Goal: Find specific page/section: Find specific page/section

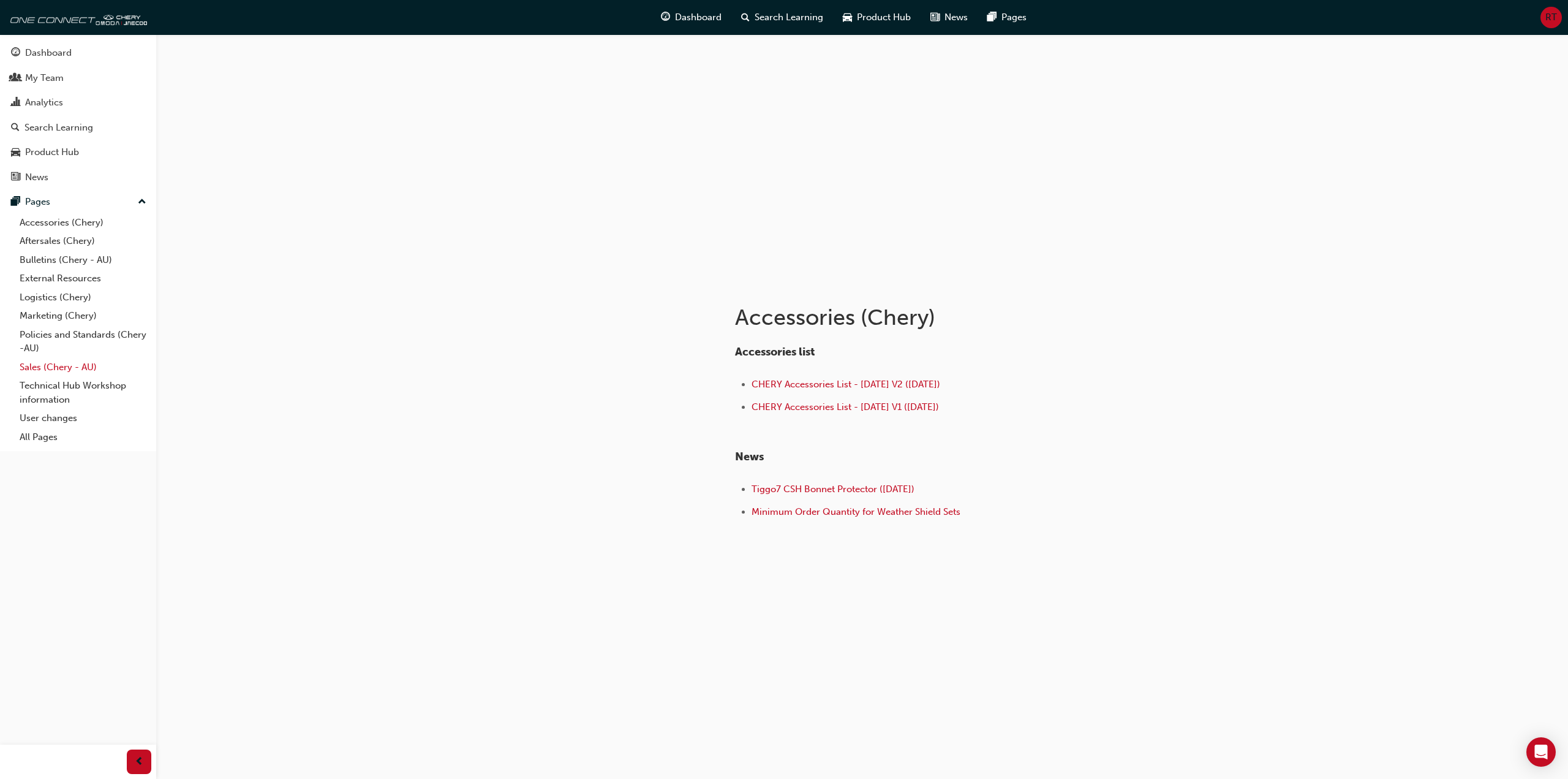
drag, startPoint x: 68, startPoint y: 365, endPoint x: 83, endPoint y: 362, distance: 15.3
click at [68, 365] on link "Sales (Chery - AU)" at bounding box center [83, 367] width 137 height 19
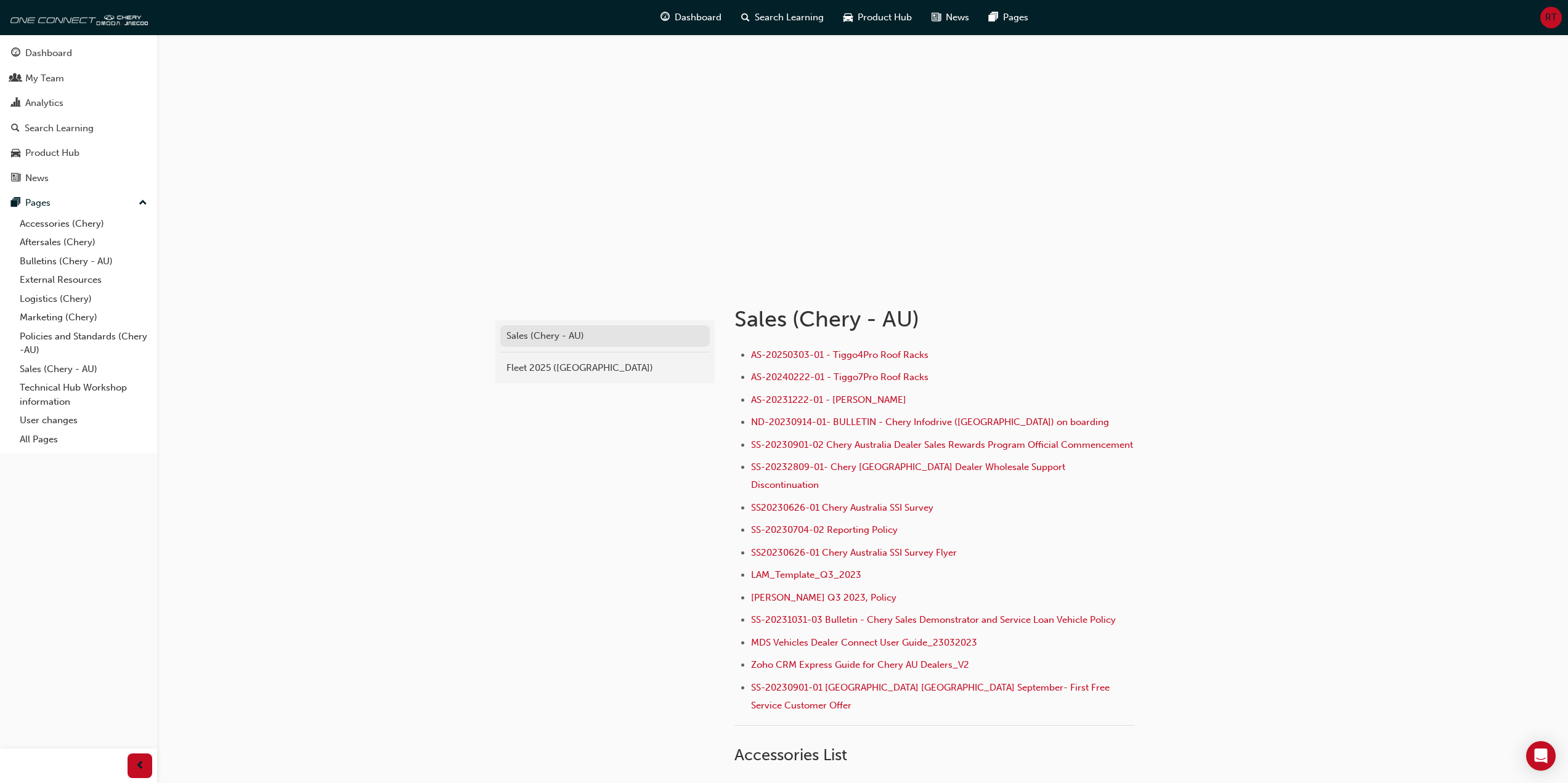
click at [566, 346] on link "Sales (Chery - AU)" at bounding box center [605, 336] width 210 height 22
click at [517, 332] on div "Sales (Chery - AU)" at bounding box center [605, 336] width 197 height 14
click at [545, 368] on div "Fleet 2025 ([GEOGRAPHIC_DATA])" at bounding box center [605, 368] width 197 height 14
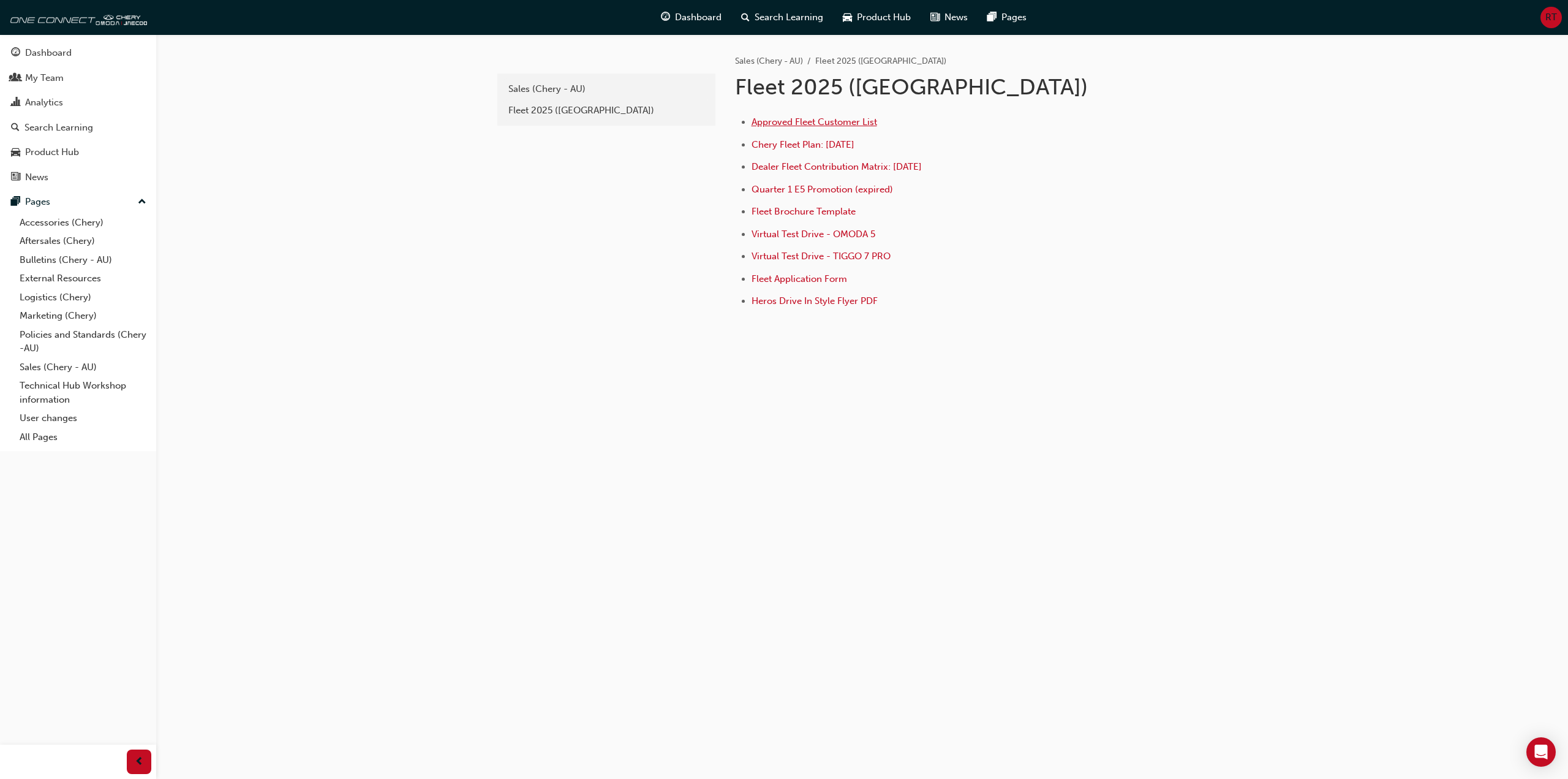
click at [846, 120] on span "Approved Fleet Customer List" at bounding box center [814, 122] width 125 height 11
